Goal: Information Seeking & Learning: Learn about a topic

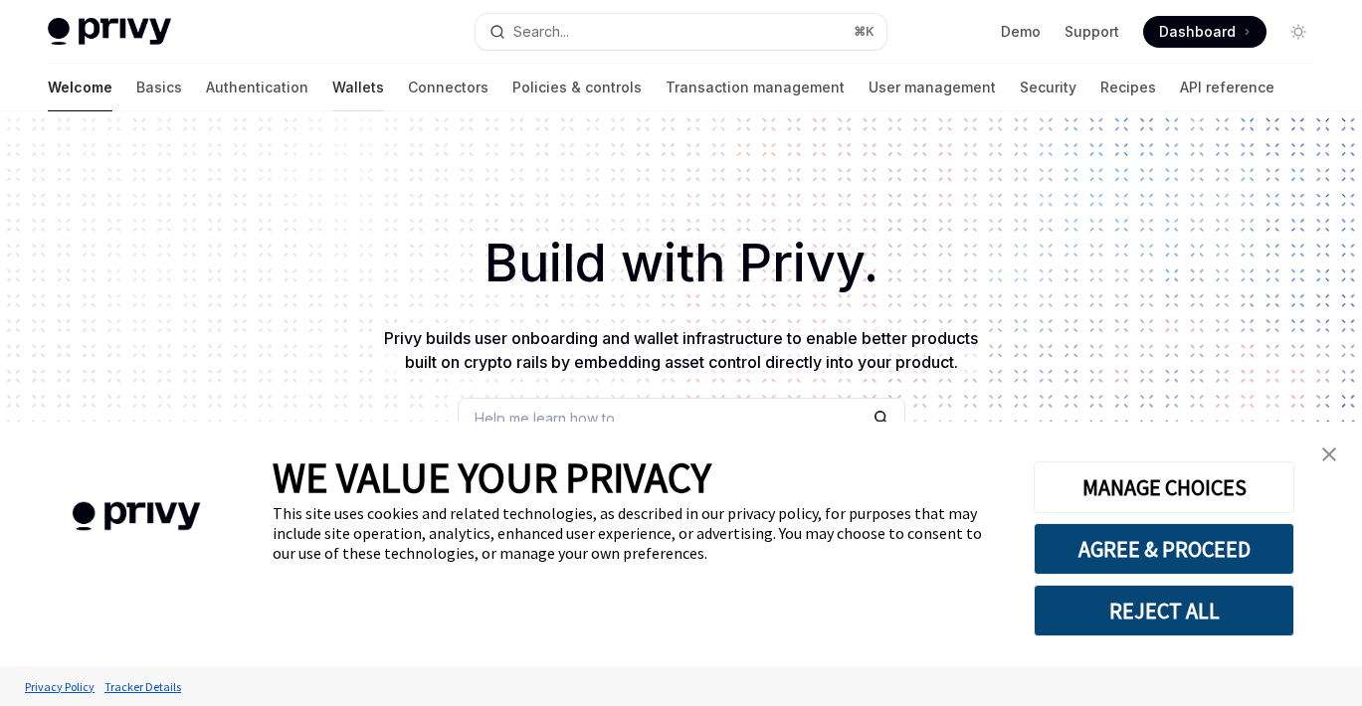
click at [332, 90] on link "Wallets" at bounding box center [358, 88] width 52 height 48
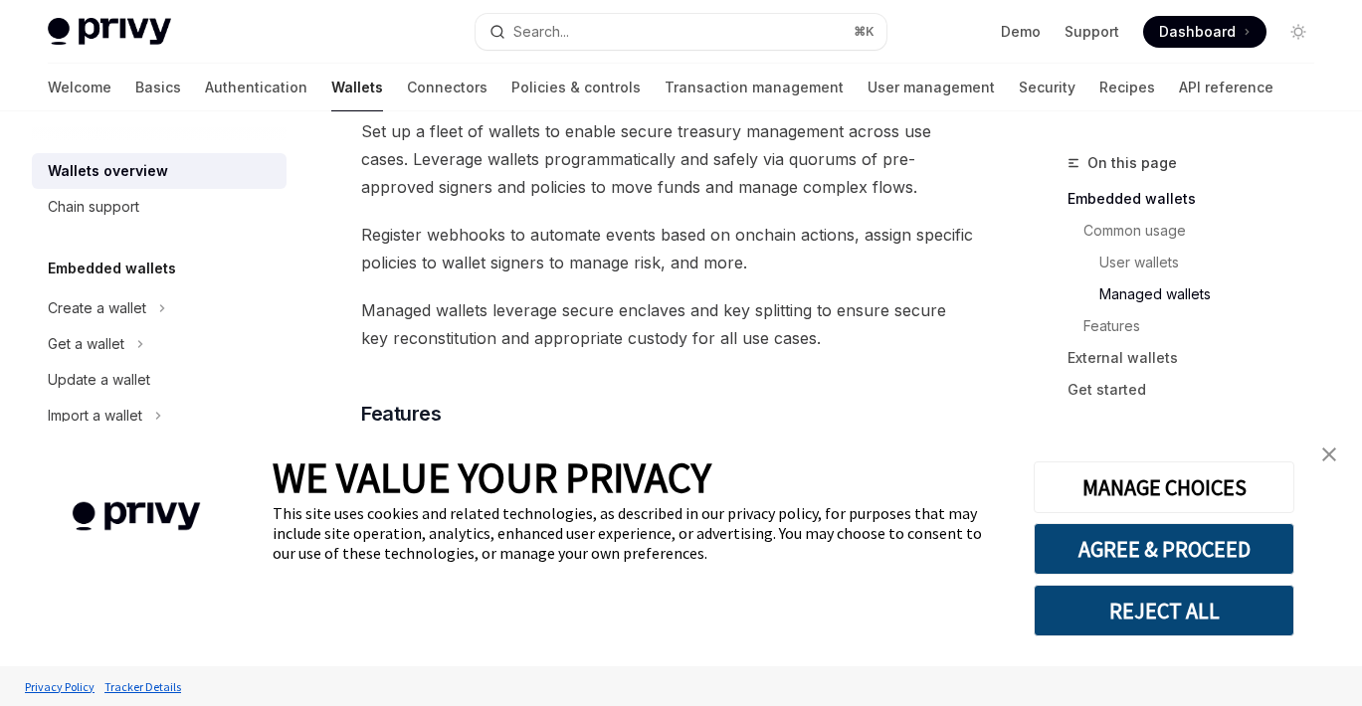
scroll to position [2083, 0]
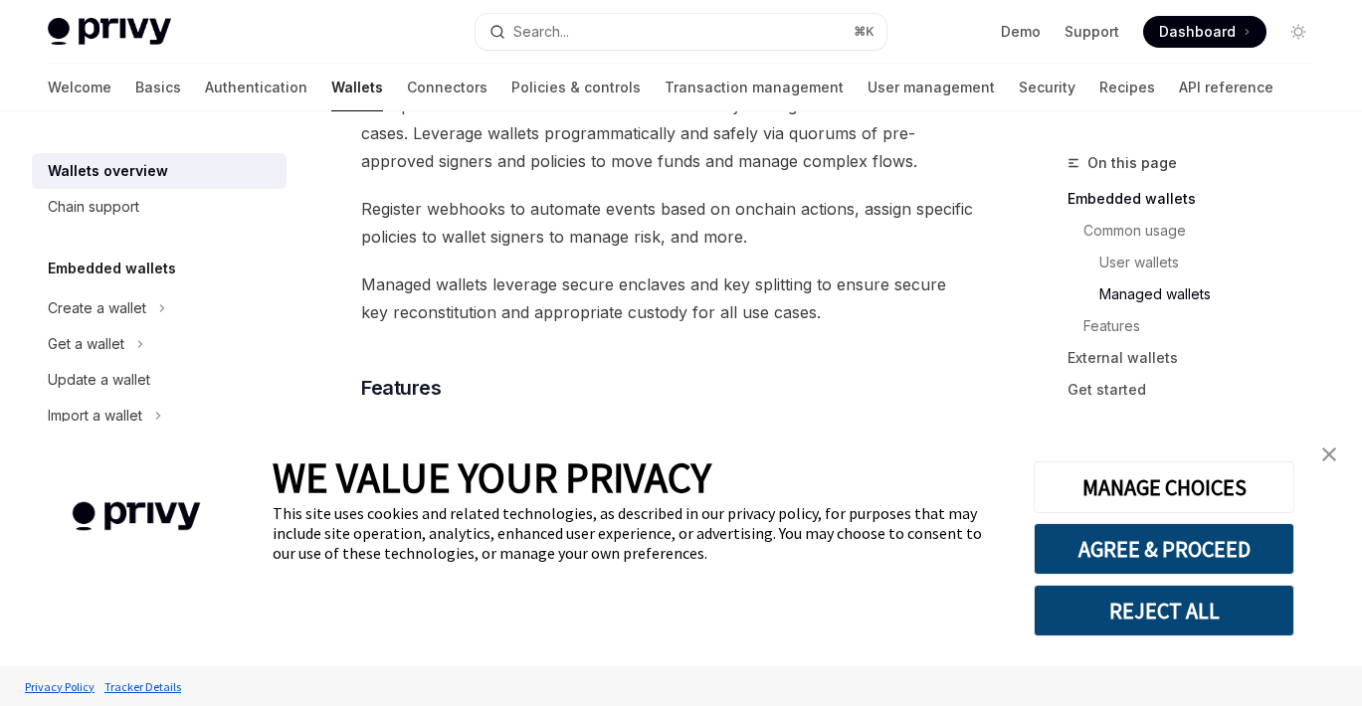
click at [1327, 464] on link "close banner" at bounding box center [1329, 455] width 40 height 40
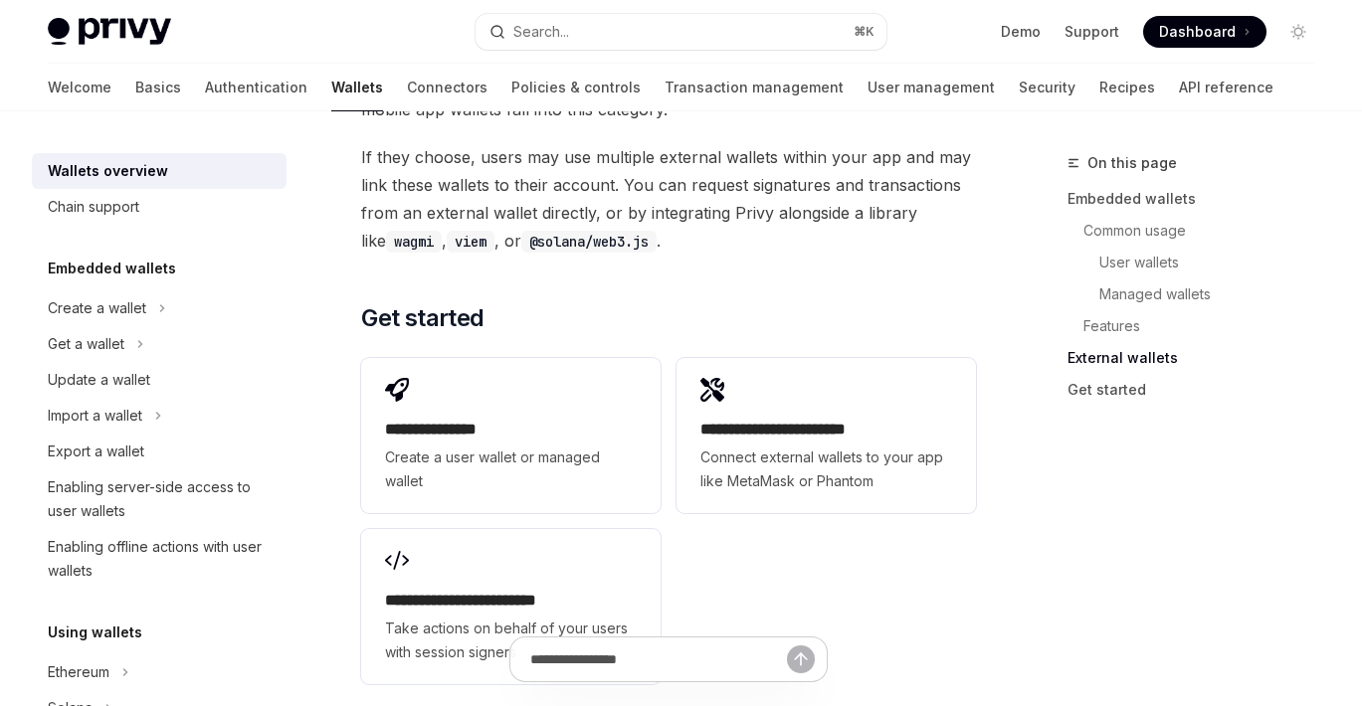
scroll to position [3416, 0]
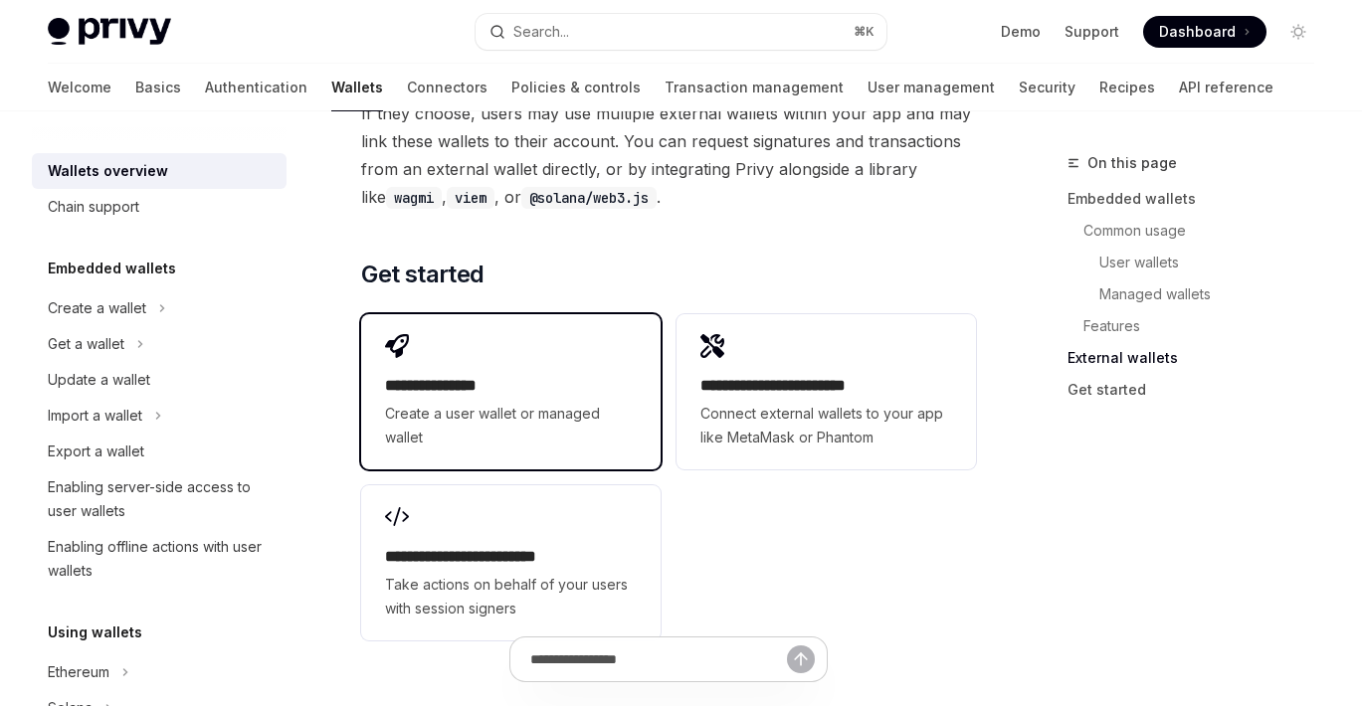
click at [587, 374] on div "**********" at bounding box center [511, 412] width 252 height 76
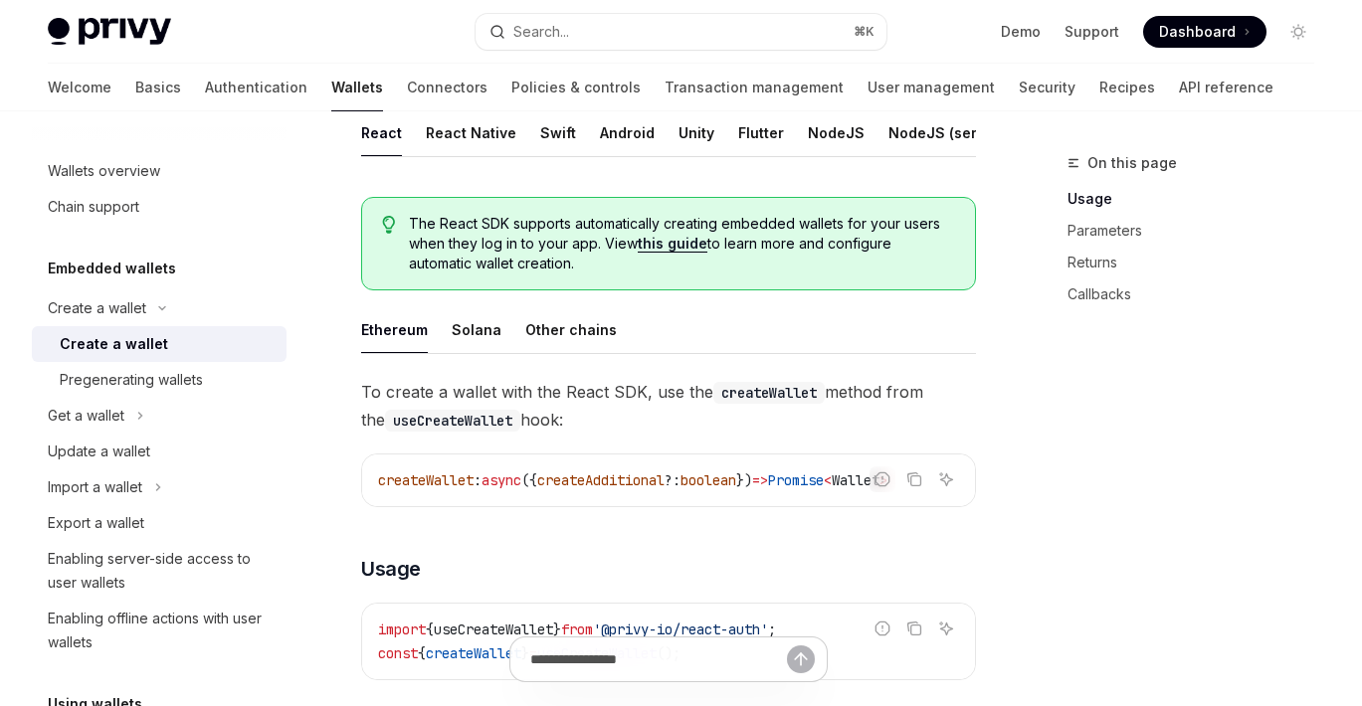
scroll to position [494, 0]
click at [470, 339] on div "Solana" at bounding box center [477, 330] width 50 height 47
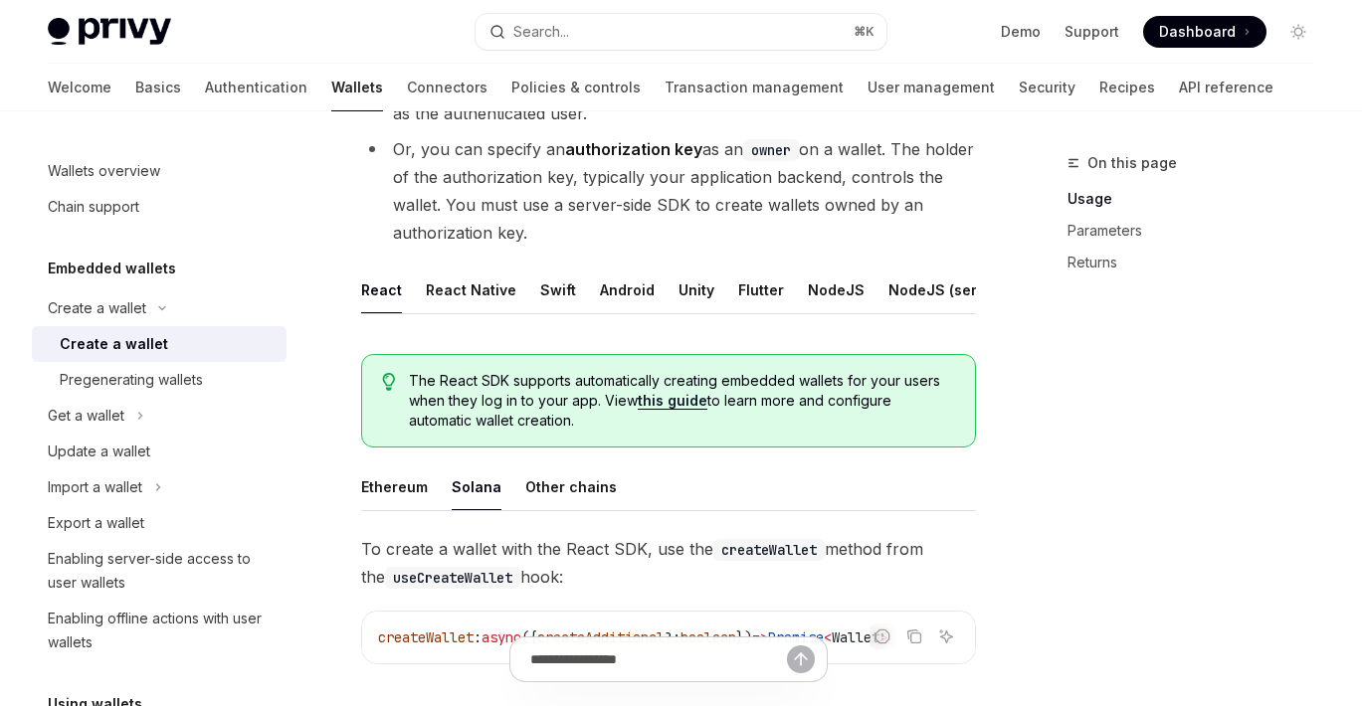
scroll to position [337, 0]
click at [186, 382] on div "Pregenerating wallets" at bounding box center [131, 380] width 143 height 24
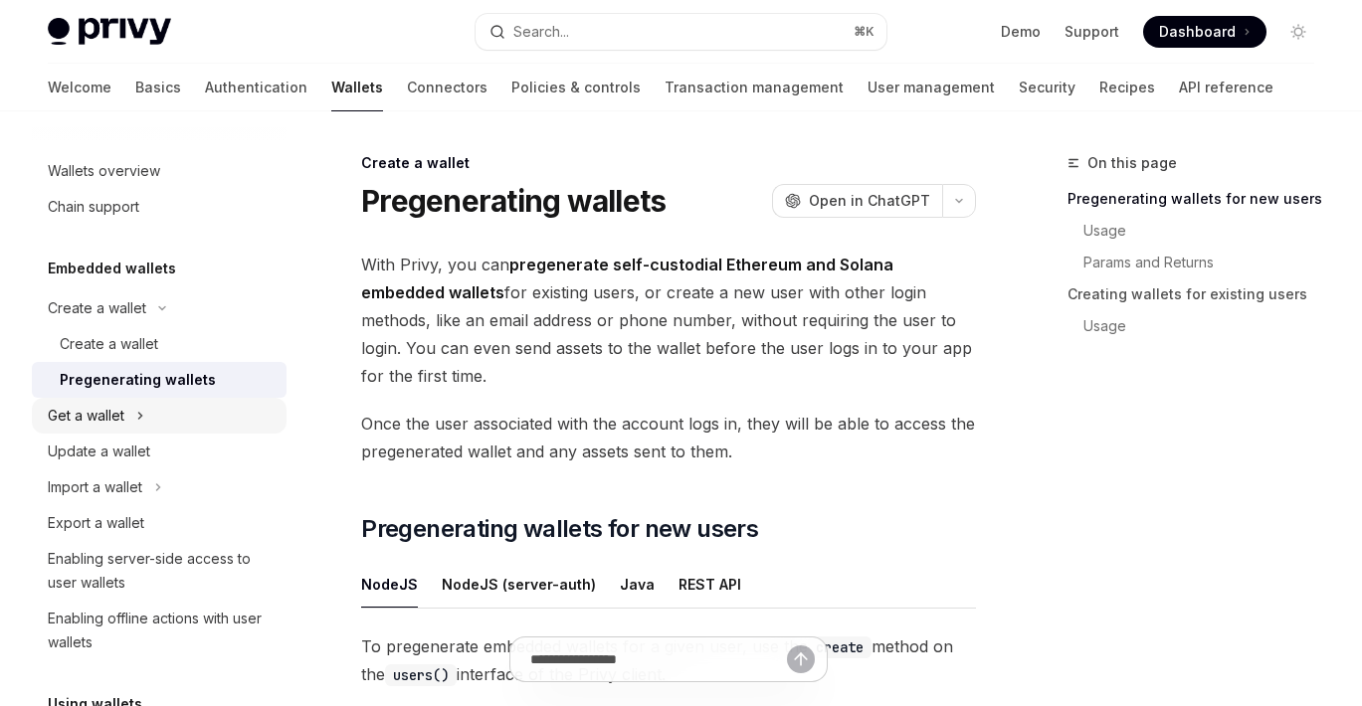
click at [111, 418] on div "Get a wallet" at bounding box center [86, 416] width 77 height 24
type textarea "*"
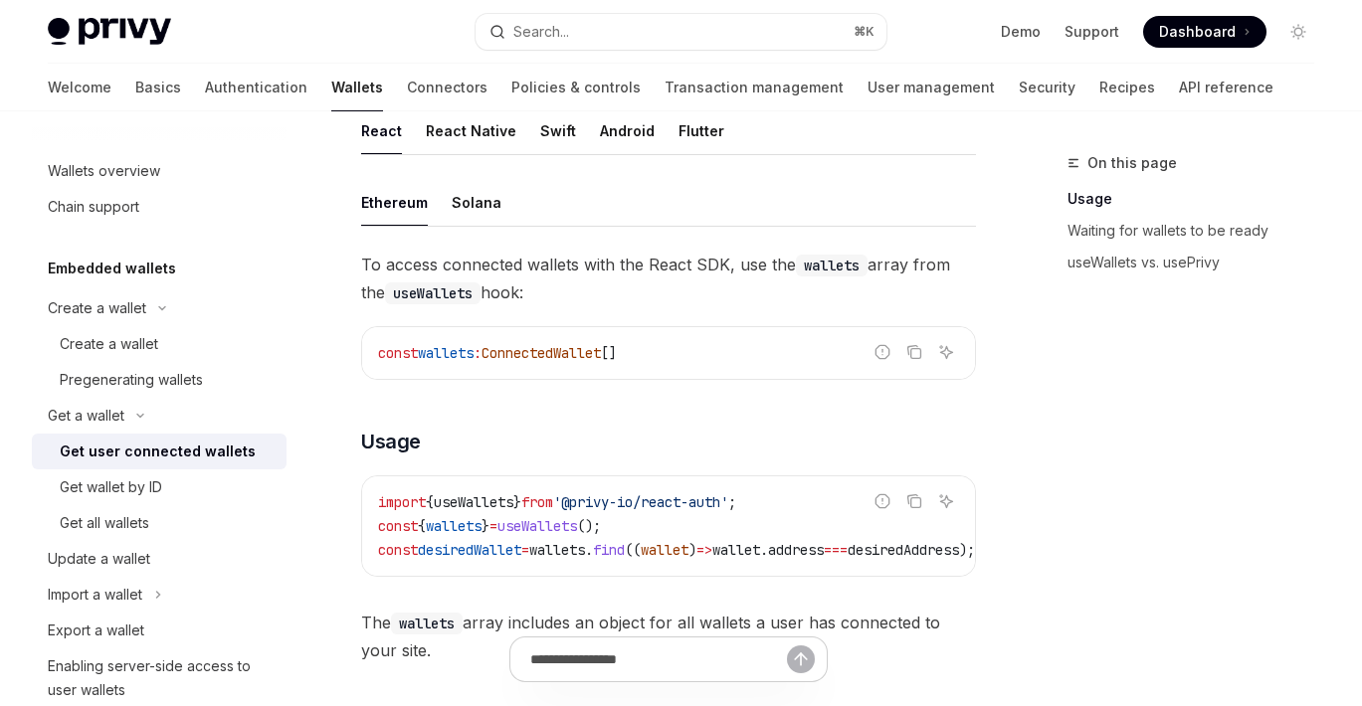
scroll to position [607, 0]
